Goal: Communication & Community: Answer question/provide support

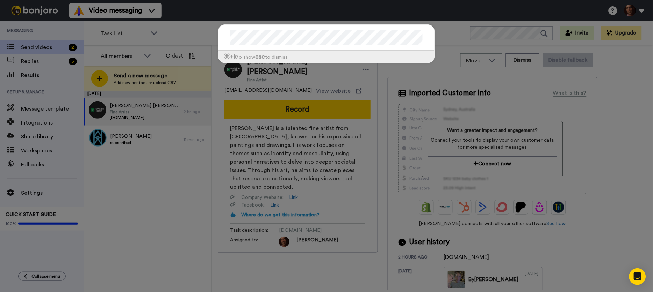
click at [162, 172] on div "⌘ +k to show esc to dismiss" at bounding box center [326, 146] width 653 height 292
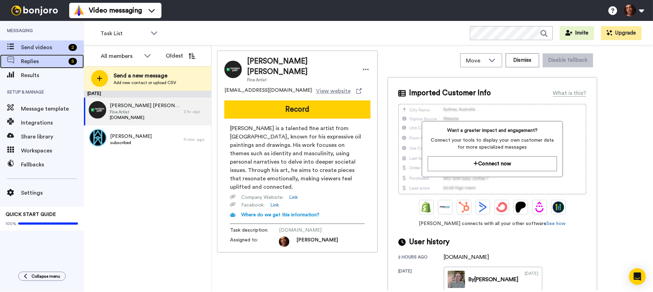
click at [48, 61] on span "Replies" at bounding box center [43, 61] width 45 height 8
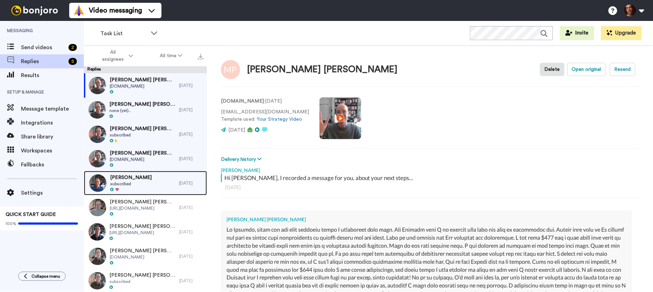
click at [146, 186] on div "Joshua Russell subscribed" at bounding box center [131, 183] width 95 height 24
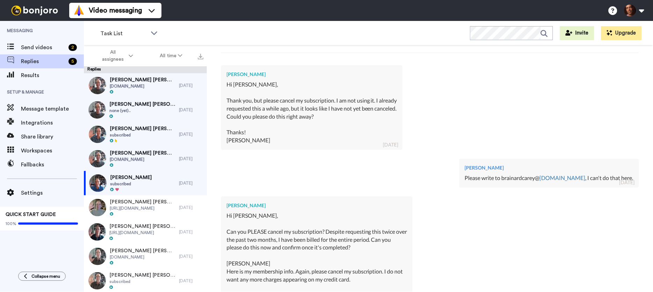
scroll to position [246, 0]
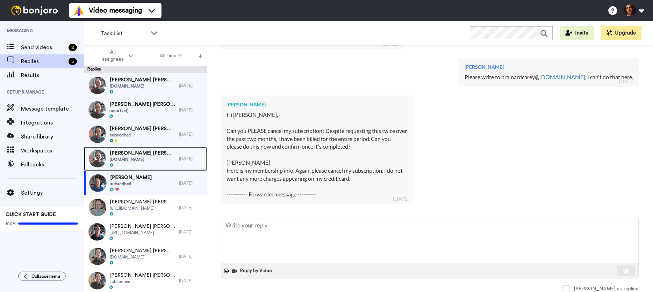
click at [184, 155] on div "Naomi Czupryna Naomi Czupryna www.naomiczupryna.com 3 days ago" at bounding box center [145, 159] width 123 height 24
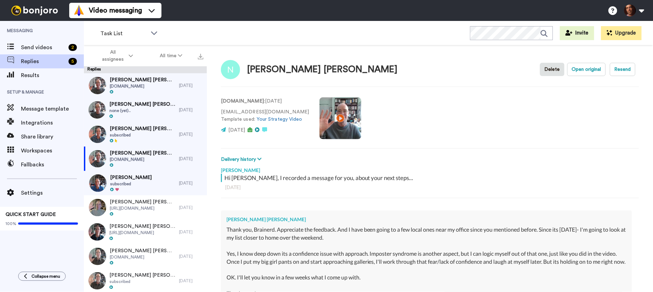
scroll to position [147, 0]
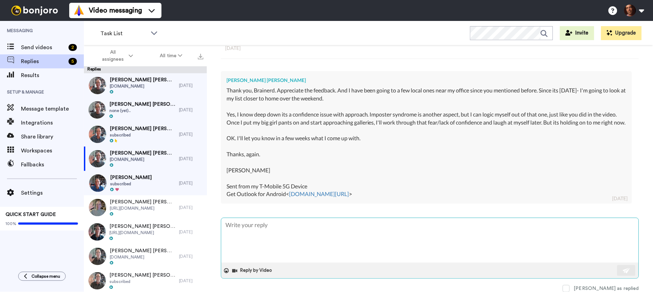
type textarea "x"
type textarea "O"
type textarea "x"
type textarea "OK"
type textarea "x"
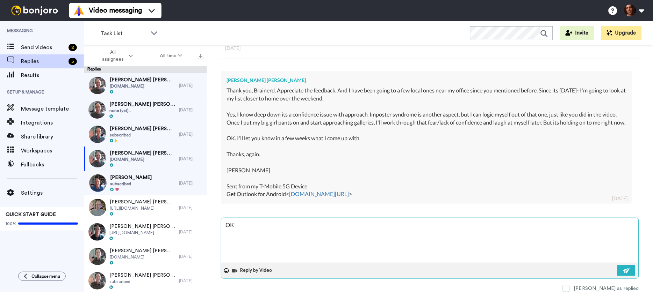
type textarea "OK,"
type textarea "x"
type textarea "OK,"
type textarea "x"
type textarea "OK, I"
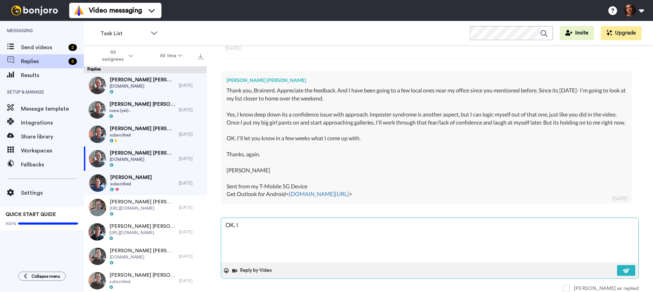
type textarea "x"
type textarea "OK, I"
type textarea "x"
type textarea "OK, I l"
type textarea "x"
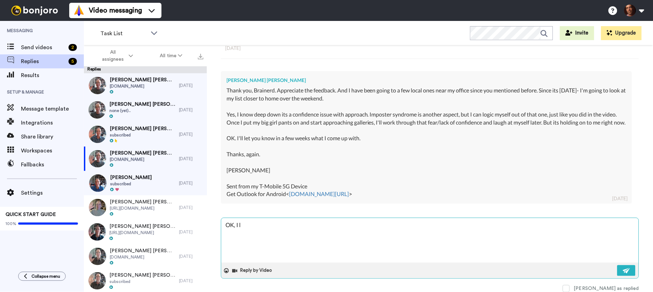
type textarea "OK, I lo"
type textarea "x"
type textarea "OK, I loo"
type textarea "x"
type textarea "OK, I look"
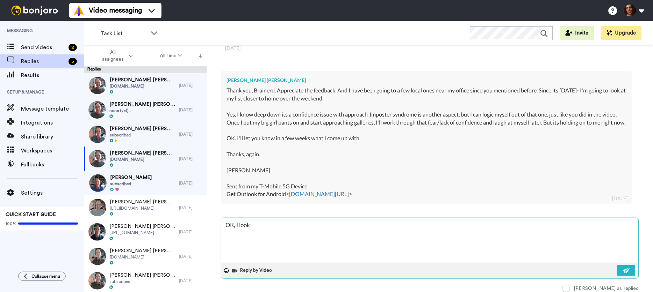
type textarea "x"
type textarea "OK, I look"
type textarea "x"
type textarea "OK, I look f"
type textarea "x"
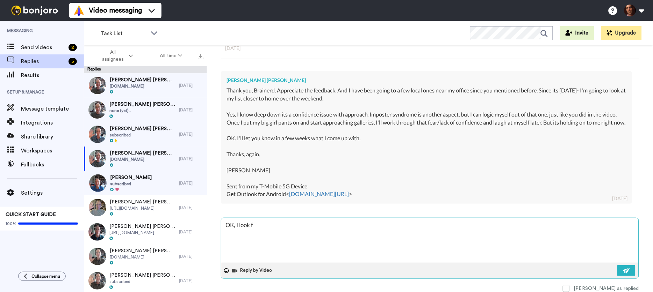
type textarea "OK, I look fo"
type textarea "x"
type textarea "OK, I look for"
type textarea "x"
type textarea "OK, I look forw"
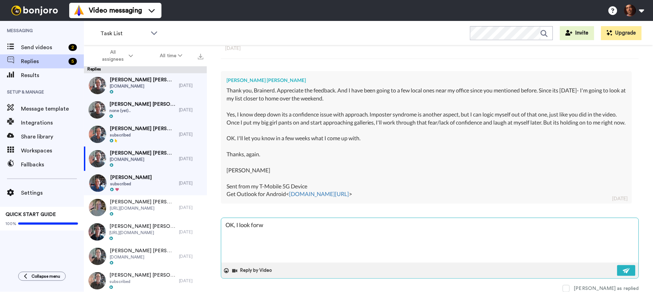
type textarea "x"
type textarea "OK, I look forwa"
type textarea "x"
type textarea "OK, I look forwar"
type textarea "x"
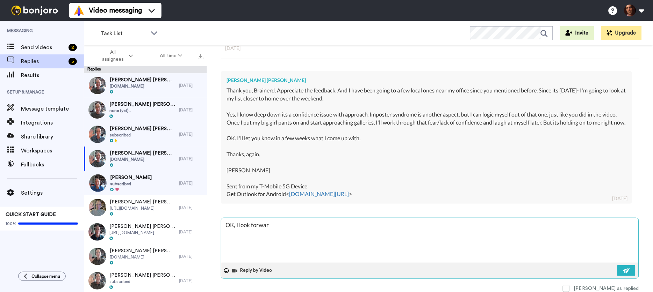
type textarea "OK, I look forward"
type textarea "x"
type textarea "OK, I look forward"
type textarea "x"
type textarea "OK, I look forward t"
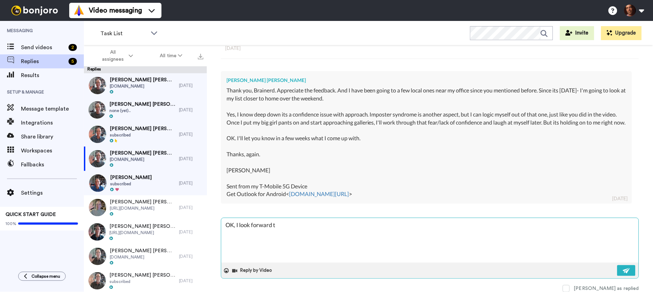
type textarea "x"
type textarea "OK, I look forward to"
type textarea "x"
type textarea "OK, I look forward to"
type textarea "x"
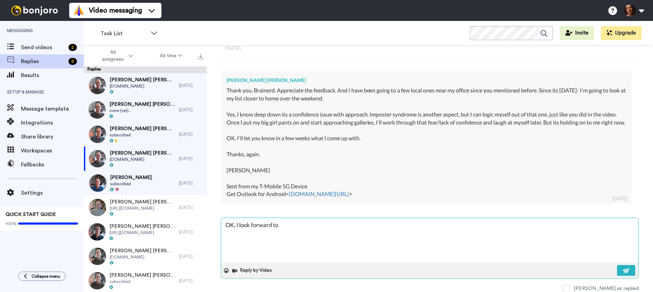
type textarea "OK, I look forward to h"
type textarea "x"
type textarea "OK, I look forward to he"
type textarea "x"
type textarea "OK, I look forward to hea"
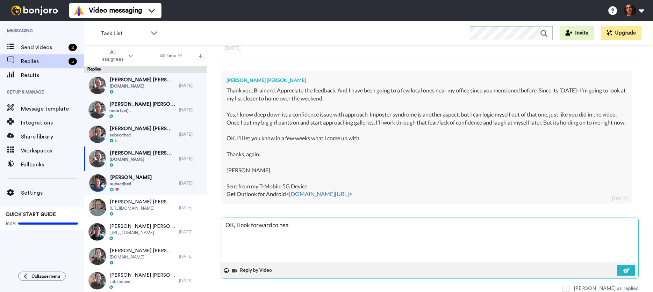
type textarea "x"
type textarea "OK, I look forward to hear"
type textarea "x"
type textarea "OK, I look forward to heari"
type textarea "x"
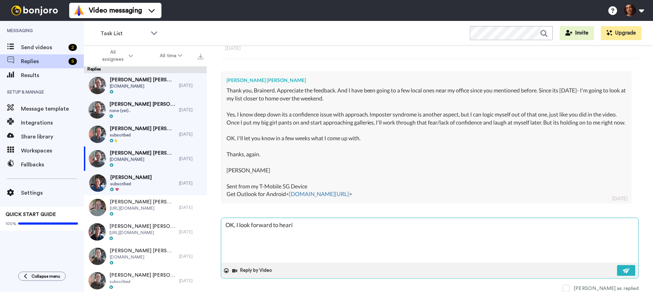
type textarea "OK, I look forward to hearin"
type textarea "x"
type textarea "OK, I look forward to hearing"
type textarea "x"
type textarea "OK, I look forward to hearing"
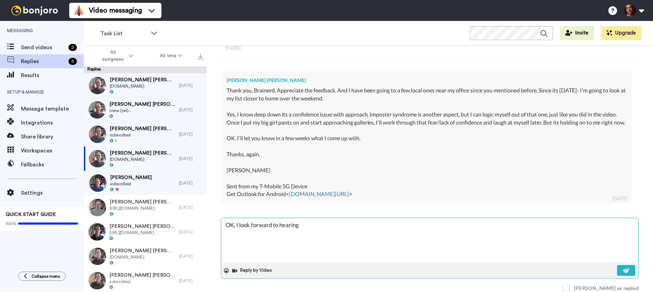
type textarea "x"
type textarea "OK, I look forward to hearing f"
type textarea "x"
type textarea "OK, I look forward to hearing fr"
type textarea "x"
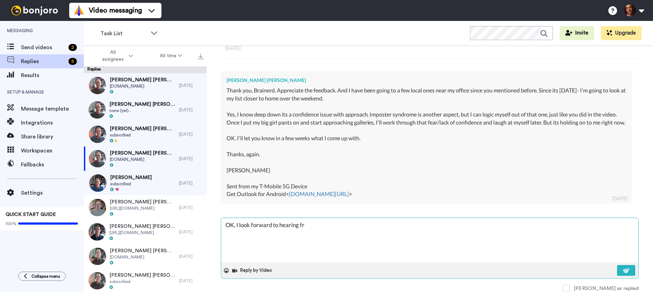
type textarea "OK, I look forward to hearing fro"
type textarea "x"
type textarea "OK, I look forward to hearing from"
type textarea "x"
type textarea "OK, I look forward to hearing from"
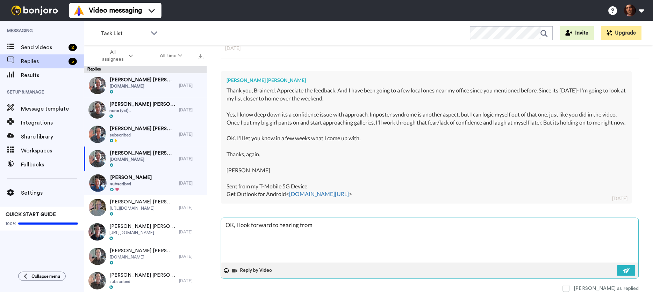
type textarea "x"
type textarea "OK, I look forward to hearing from yo"
type textarea "x"
type textarea "OK, I look forward to hearing from you"
type textarea "x"
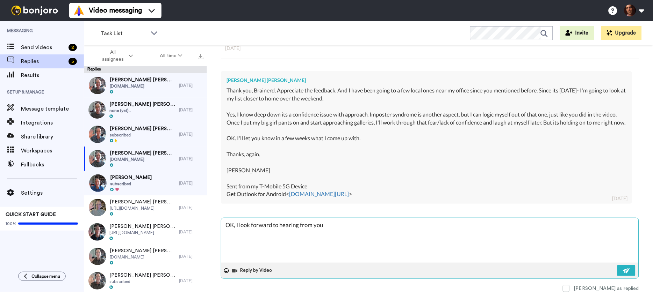
type textarea "OK, I look forward to hearing from you!"
type textarea "x"
type textarea "OK, I look forward to hearing from you!!"
click at [625, 267] on button at bounding box center [626, 271] width 18 height 11
type textarea "x"
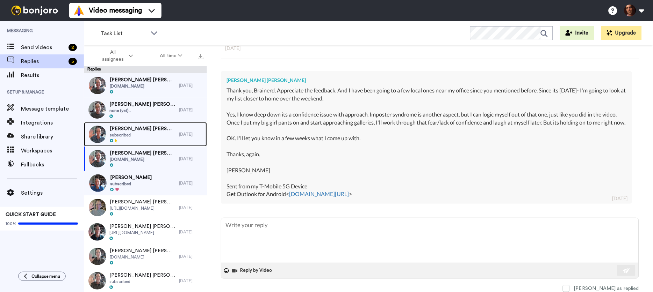
click at [155, 132] on span "subscribed" at bounding box center [143, 135] width 66 height 6
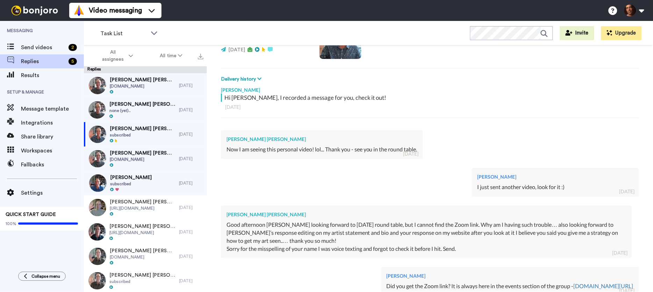
scroll to position [234, 0]
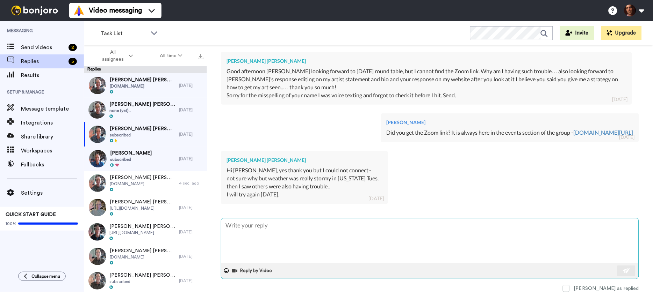
type textarea "x"
type textarea "O"
type textarea "x"
type textarea "OK"
type textarea "x"
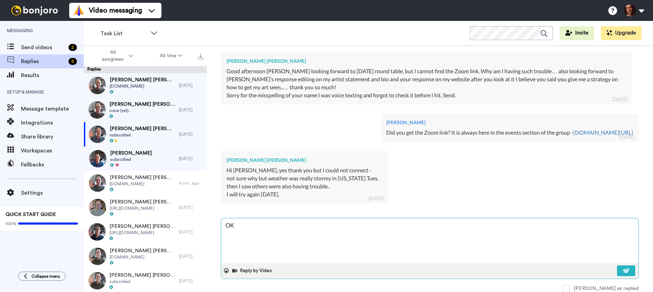
type textarea "OK,"
type textarea "x"
type textarea "OK,"
type textarea "x"
type textarea "OK, I"
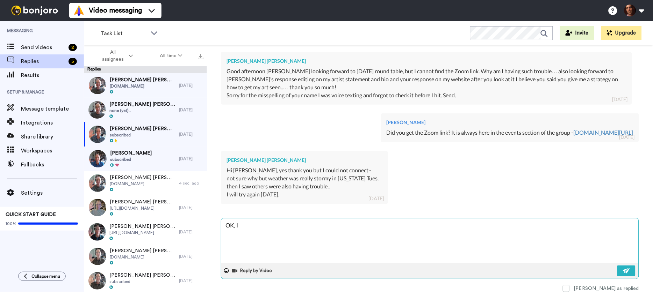
type textarea "x"
type textarea "OK, I"
type textarea "x"
type textarea "OK, I"
type textarea "x"
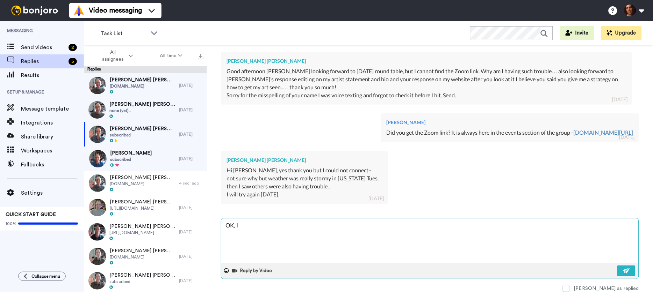
type textarea "OK,"
type textarea "x"
type textarea "OK, I"
type textarea "x"
type textarea "OK,"
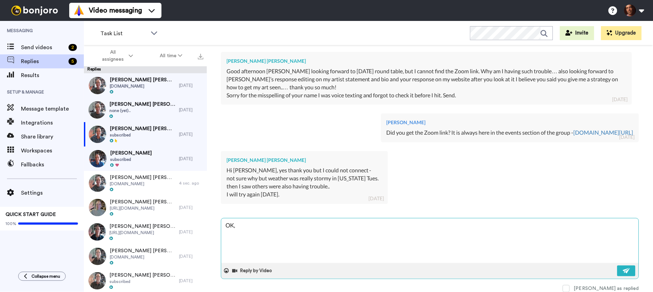
type textarea "x"
type textarea "OK, i"
type textarea "x"
type textarea "OK, it"
type textarea "x"
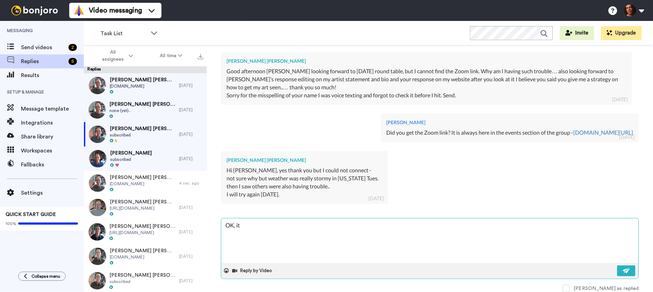
type textarea "OK, it"
type textarea "x"
type textarea "OK, it s"
type textarea "x"
type textarea "OK, it"
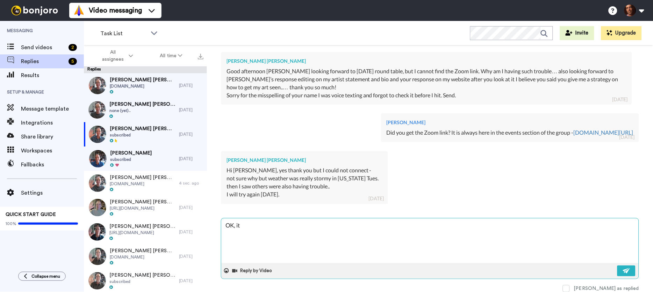
type textarea "x"
type textarea "OK, it"
type textarea "x"
type textarea "OK, i"
type textarea "x"
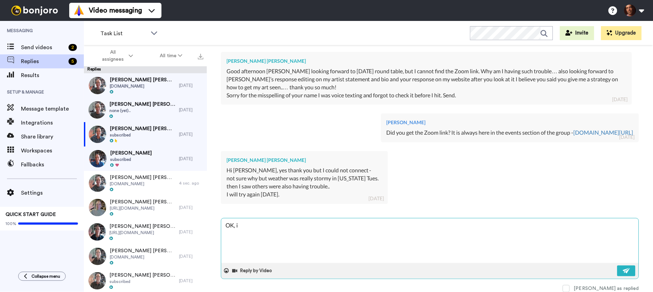
type textarea "OK,"
type textarea "x"
type textarea "OK, h"
type textarea "x"
type textarea "OK, ho"
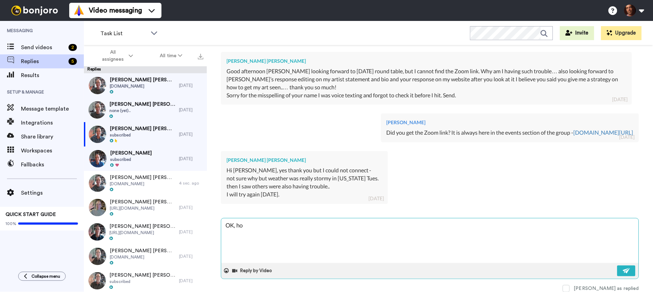
type textarea "x"
type textarea "OK, hop"
type textarea "x"
type textarea "OK, hope"
type textarea "x"
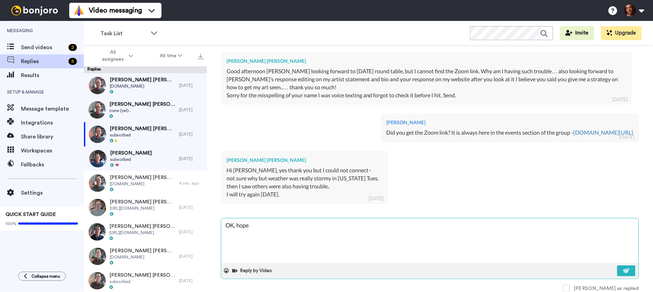
type textarea "OK, hopef"
type textarea "x"
type textarea "OK, hopefu"
type textarea "x"
type textarea "OK, hopeful"
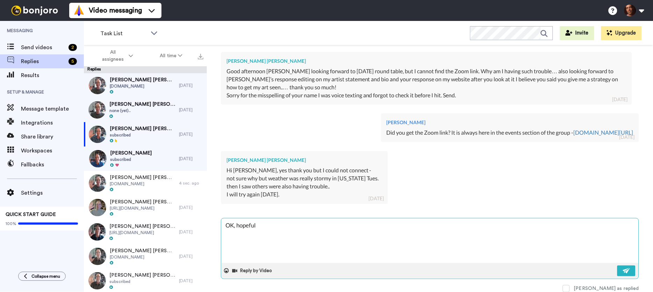
type textarea "x"
type textarea "OK, hopefull"
type textarea "x"
type textarea "OK, hopefully"
type textarea "x"
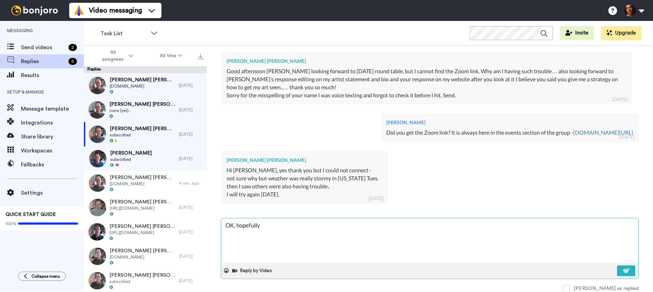
type textarea "OK, hopefully"
type textarea "x"
type textarea "OK, hopefully i"
type textarea "x"
type textarea "OK, hopefully it"
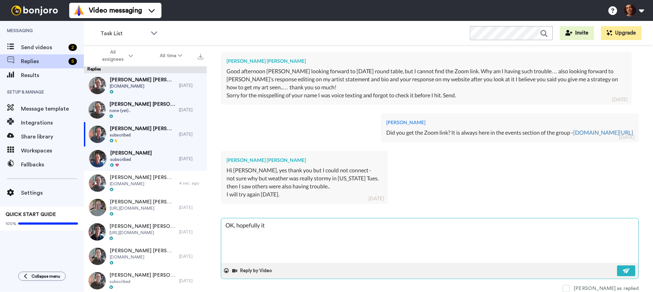
type textarea "x"
type textarea "OK, hopefully it"
type textarea "x"
type textarea "OK, hopefully it w"
type textarea "x"
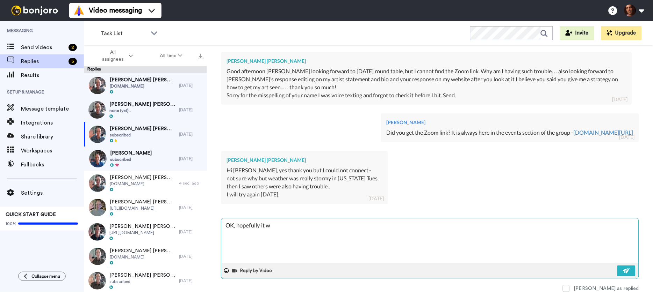
type textarea "OK, hopefully it wi"
type textarea "x"
type textarea "OK, hopefully it wil"
type textarea "x"
type textarea "OK, hopefully it will"
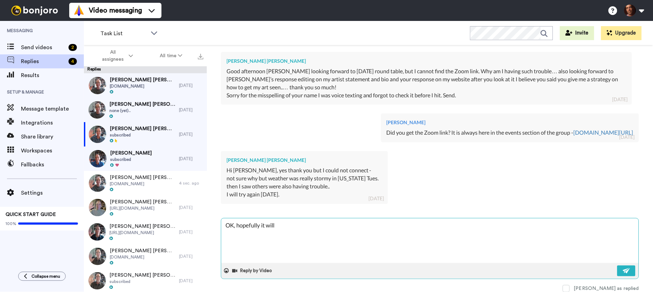
type textarea "x"
type textarea "OK, hopefully it will"
type textarea "x"
type textarea "OK, hopefully it will b"
type textarea "x"
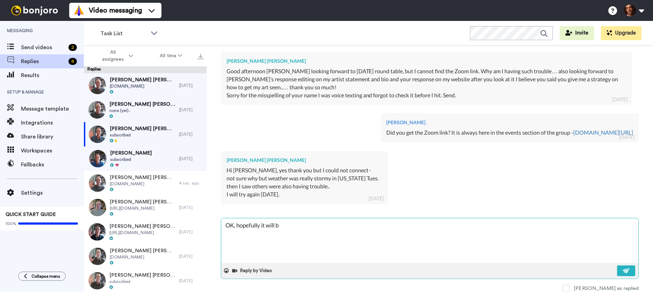
type textarea "OK, hopefully it will be"
type textarea "x"
type textarea "OK, hopefully it will be"
type textarea "x"
type textarea "OK, hopefully it will be f"
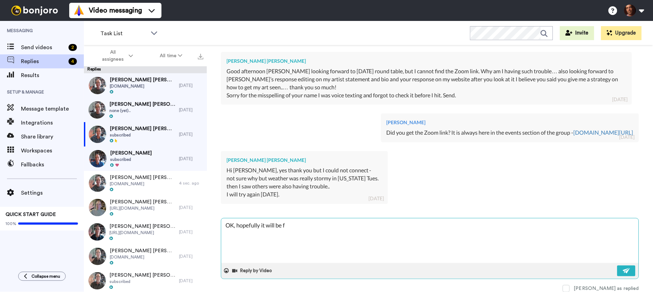
type textarea "x"
type textarea "OK, hopefully it will be fi"
type textarea "x"
type textarea "OK, hopefully it will be fin"
type textarea "x"
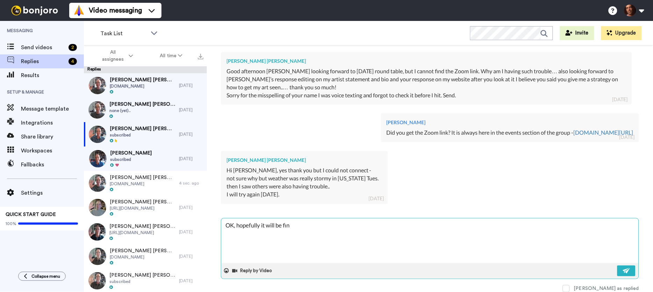
type textarea "OK, hopefully it will be fine"
type textarea "x"
type textarea "OK, hopefully it will be fine"
type textarea "x"
type textarea "OK, hopefully it will be fine t"
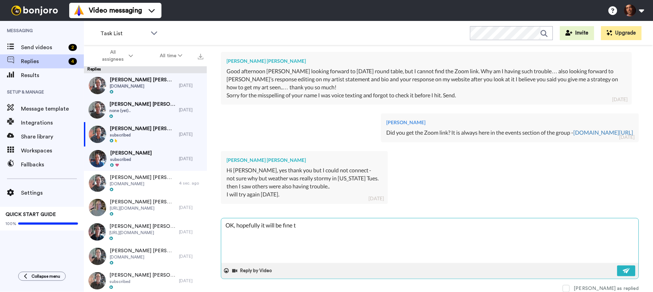
type textarea "x"
type textarea "OK, hopefully it will be fine to"
type textarea "x"
type textarea "OK, hopefully it will be fine tom"
type textarea "x"
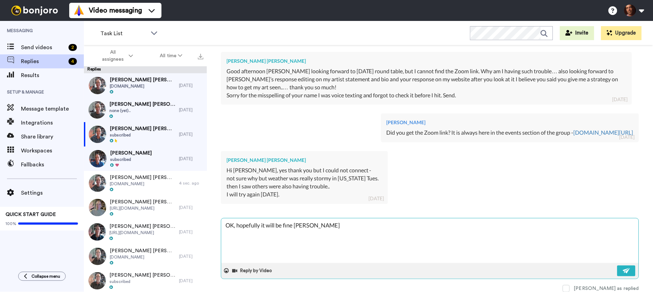
type textarea "OK, hopefully it will be fine tomo"
type textarea "x"
type textarea "OK, hopefully it will be fine tomor"
type textarea "x"
type textarea "OK, hopefully it will be fine tomorr"
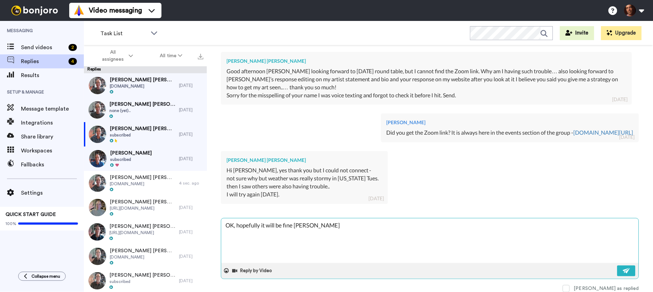
type textarea "x"
type textarea "OK, hopefully it will be fine tomorro"
type textarea "x"
type textarea "OK, hopefully it will be fine tomorrow"
type textarea "x"
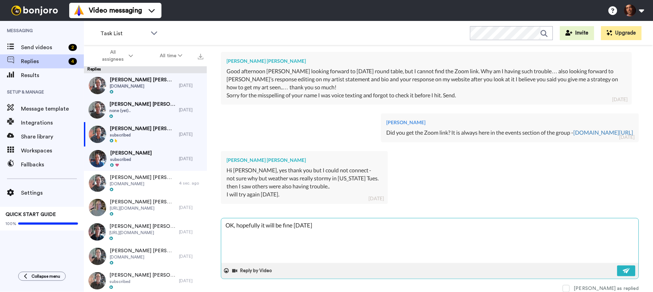
type textarea "OK, hopefully it will be fine tomorrow"
type textarea "x"
type textarea "OK, hopefully it will be fine tomorrow :"
type textarea "x"
type textarea "OK, hopefully it will be fine tomorrow :)"
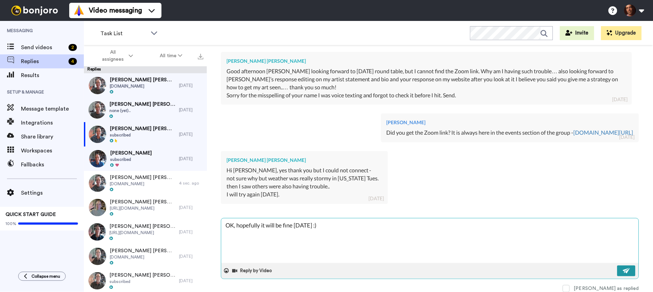
click at [627, 266] on button at bounding box center [626, 271] width 18 height 11
type textarea "x"
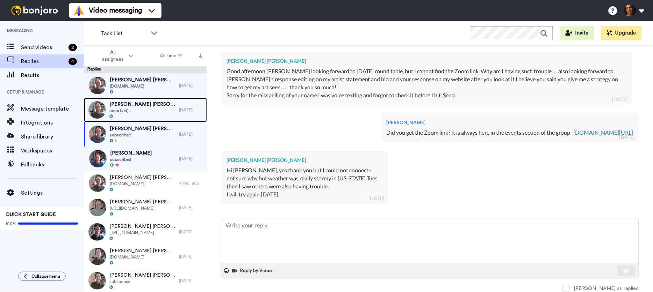
click at [165, 105] on span "[PERSON_NAME] [PERSON_NAME] [PERSON_NAME]" at bounding box center [142, 104] width 66 height 7
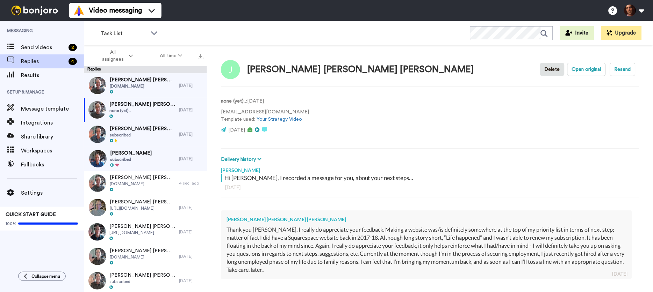
scroll to position [75, 0]
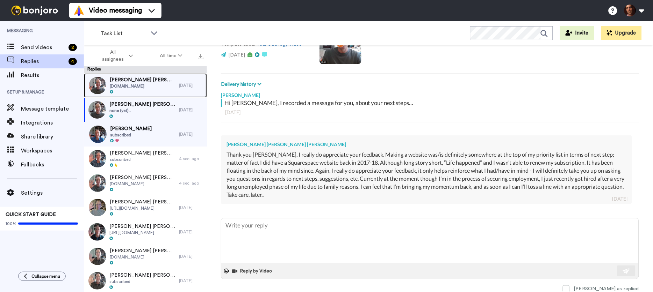
click at [158, 87] on span "www.marinapintomiller.com" at bounding box center [143, 87] width 66 height 6
type textarea "x"
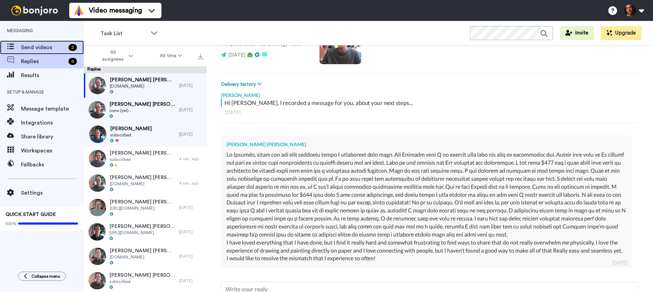
click at [66, 48] on div "2" at bounding box center [75, 47] width 18 height 7
